Goal: Obtain resource: Download file/media

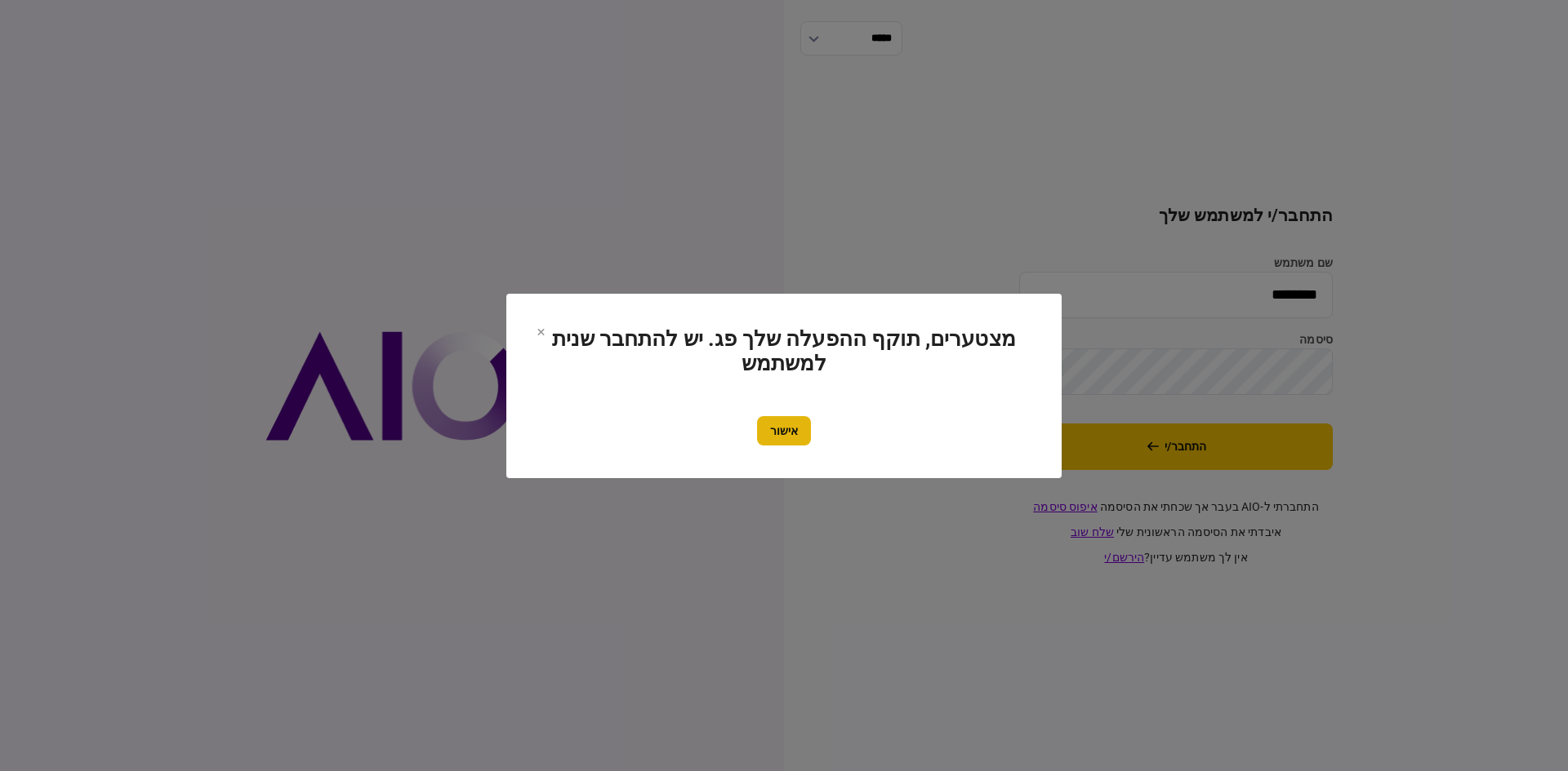
click at [775, 419] on button "אישור" at bounding box center [784, 430] width 54 height 30
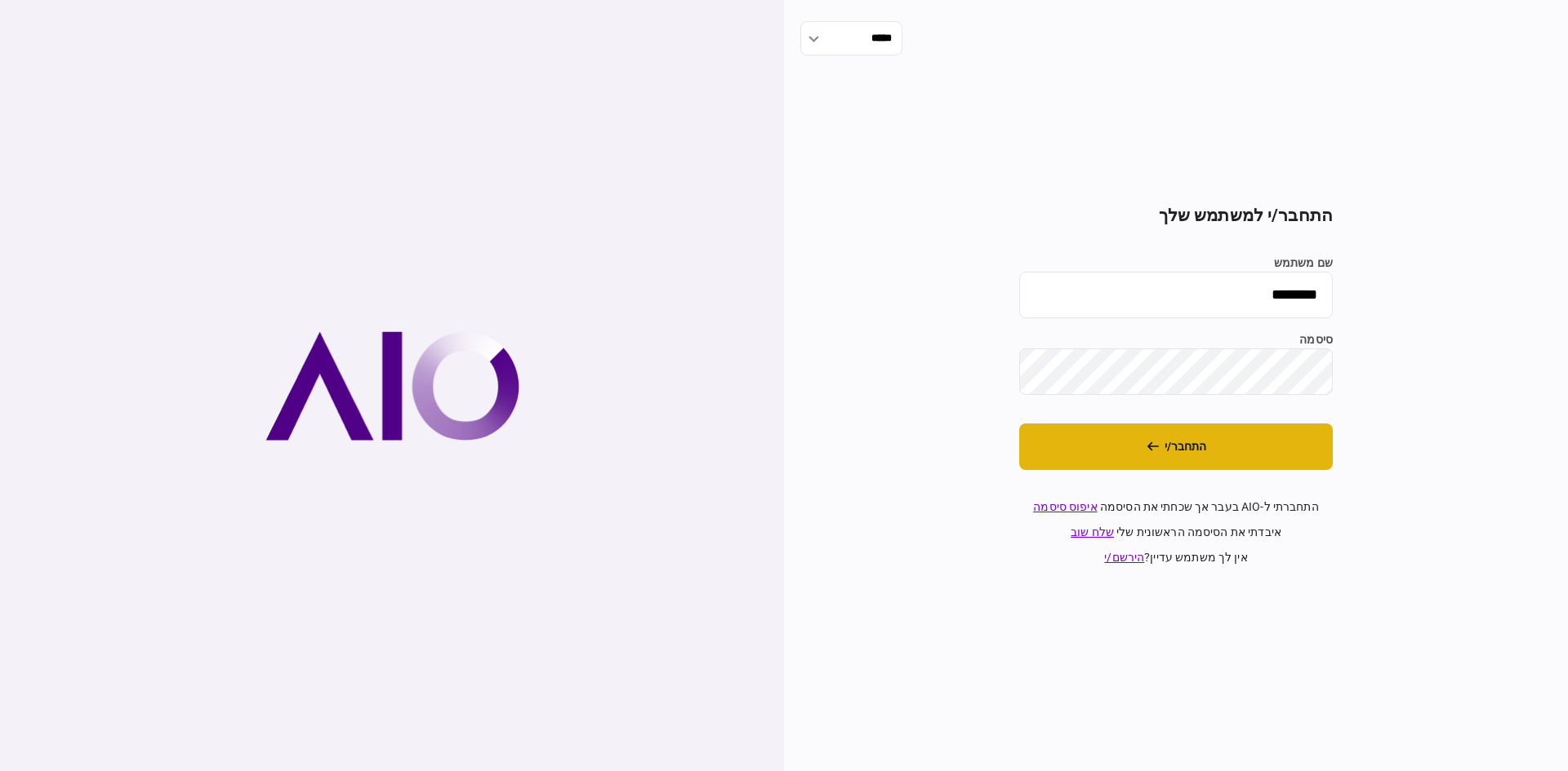
click at [1126, 447] on button "התחבר/י" at bounding box center [1176, 447] width 314 height 47
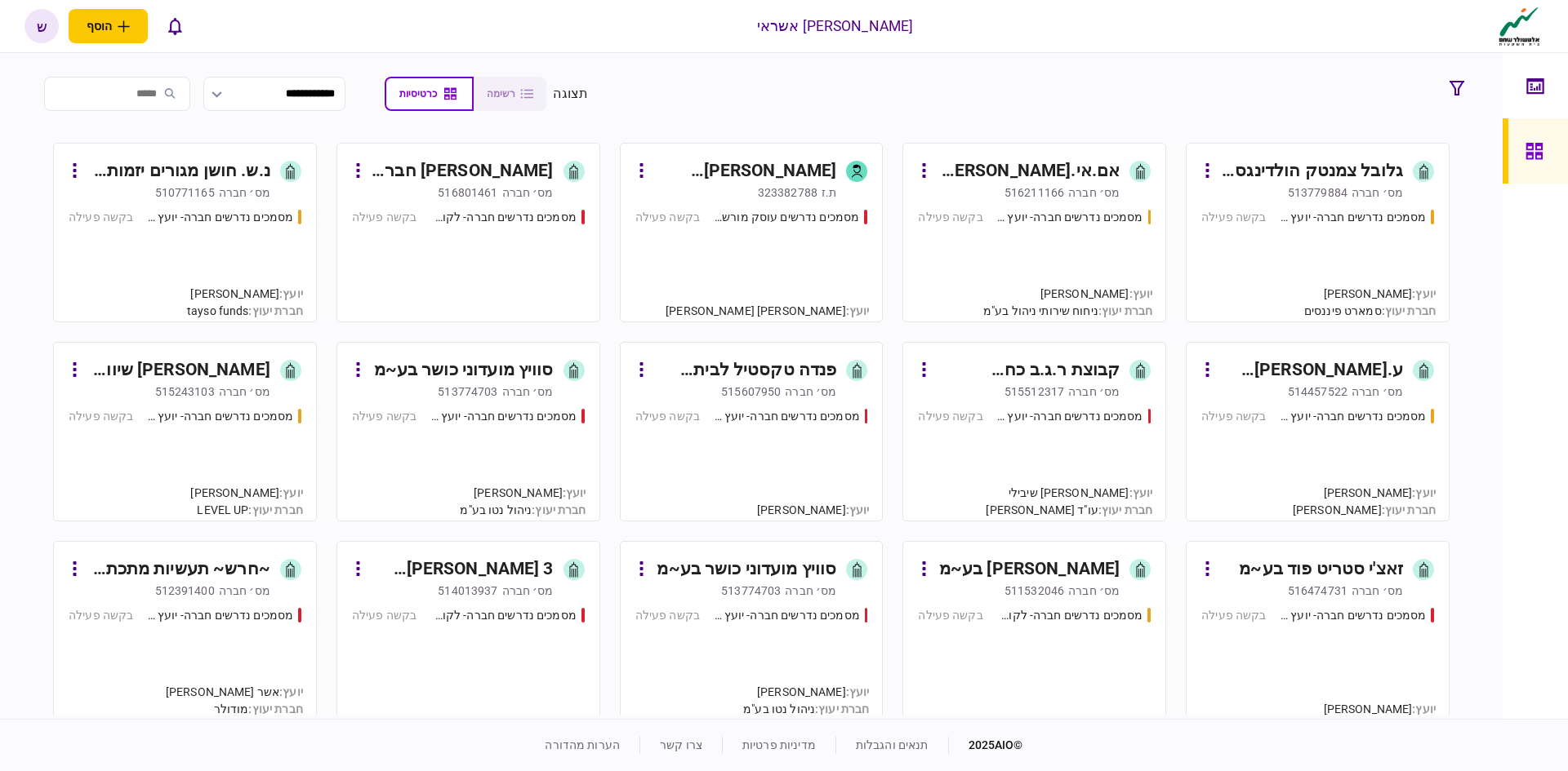
click at [997, 157] on link "אם.אי.[PERSON_NAME] יבוא ושיווק בע~מ [PERSON_NAME]׳ חברה 516211166 מסמכים נדרשי…" at bounding box center [1034, 233] width 264 height 180
click at [1272, 176] on div "גלובל צמנטק הולדינגס [PERSON_NAME] בע~מ" at bounding box center [1311, 171] width 183 height 26
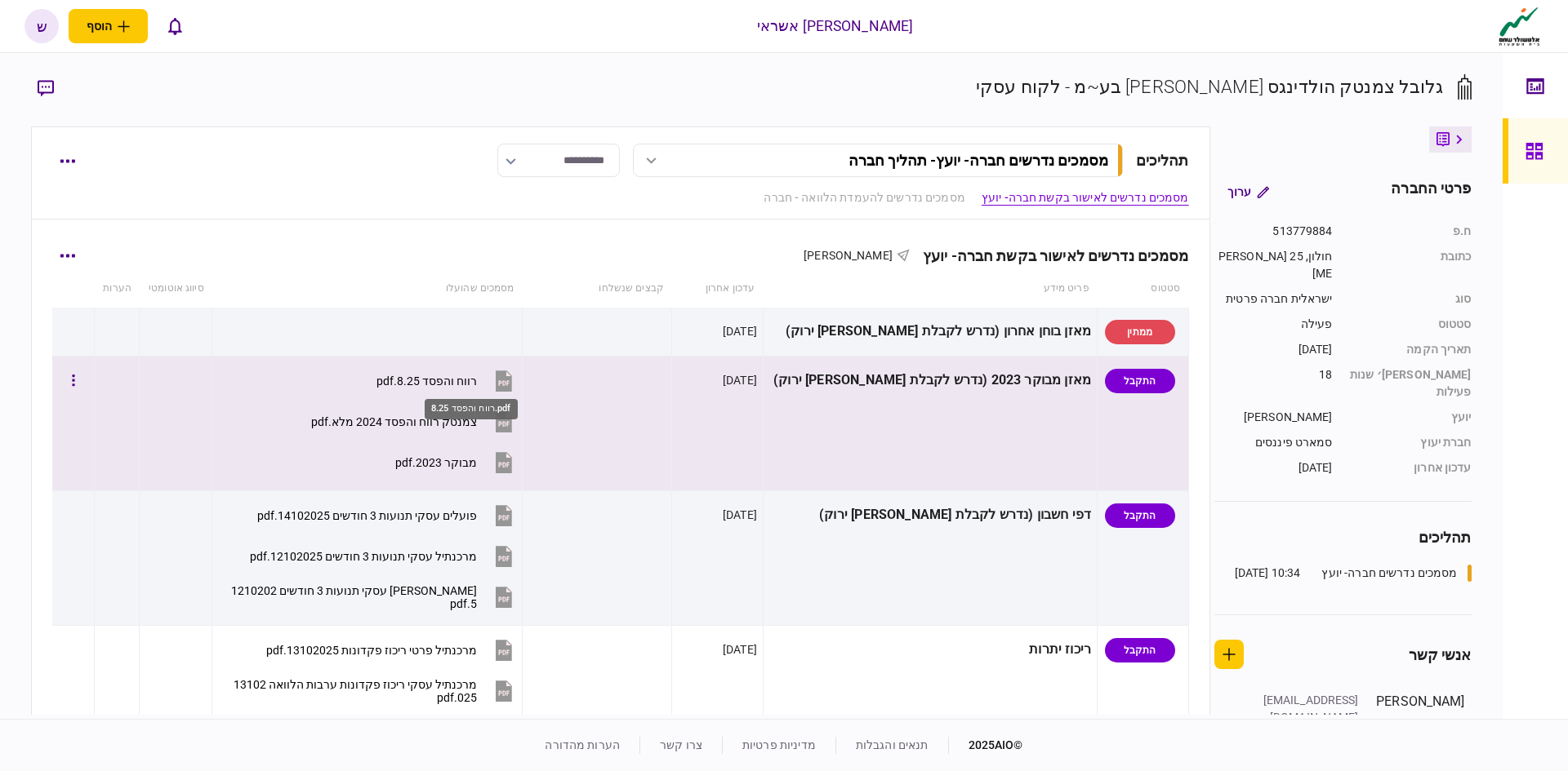
click at [477, 382] on div "רווח והפסד 8.25.pdf" at bounding box center [426, 380] width 100 height 13
click at [471, 424] on div "צמנטק רווח והפסד 2024 מלא.pdf" at bounding box center [394, 421] width 166 height 13
click at [502, 453] on button "מבוקר 2023.pdf" at bounding box center [455, 462] width 121 height 36
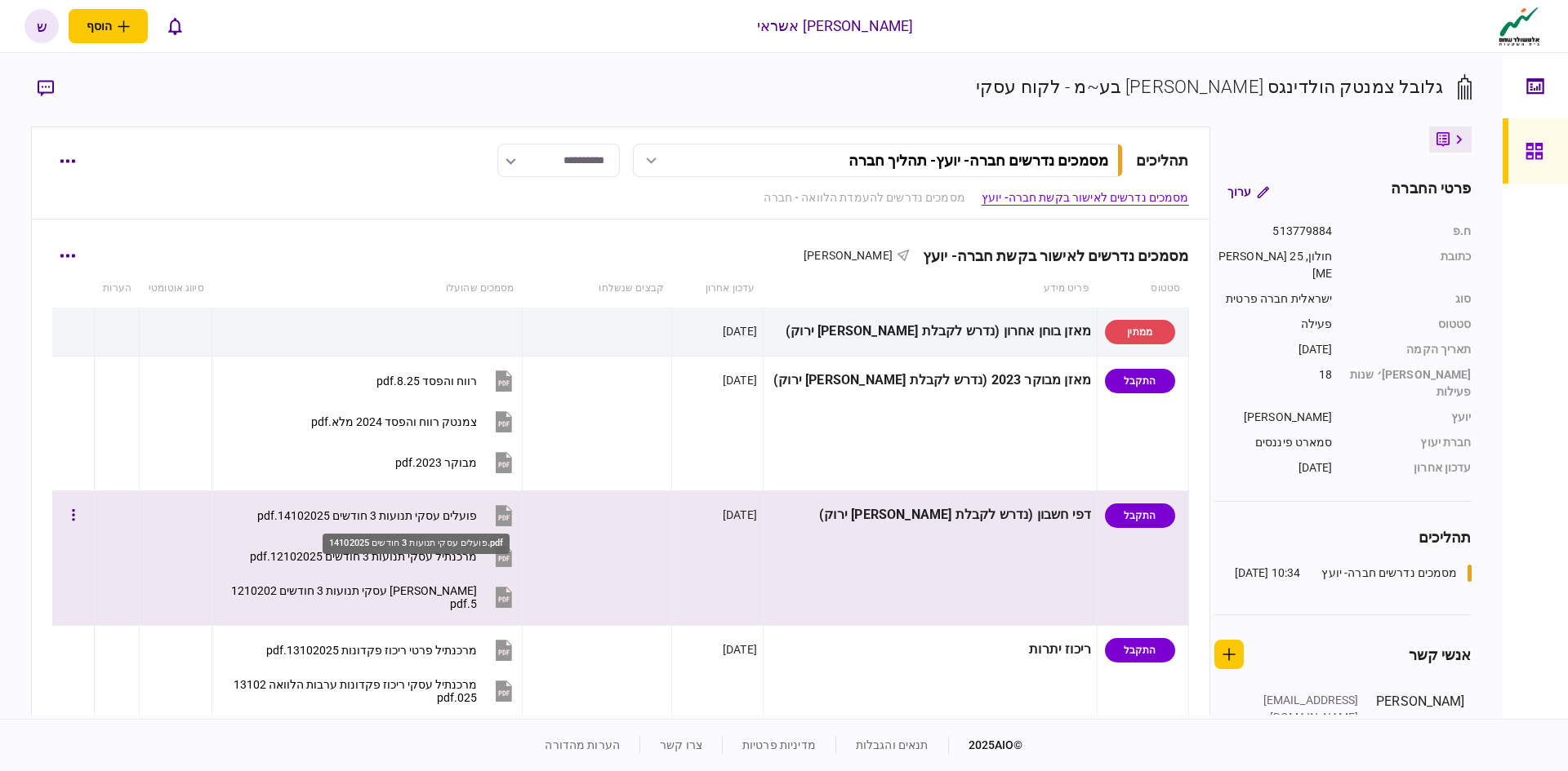
click at [422, 523] on div "פועלים עסקי תנועות 3 חודשים 14102025.pdf" at bounding box center [416, 539] width 190 height 33
click at [459, 558] on div "מרכנתיל עסקי תנועות 3 חודשים 12102025.pdf" at bounding box center [364, 556] width 227 height 13
